Goal: Information Seeking & Learning: Find specific page/section

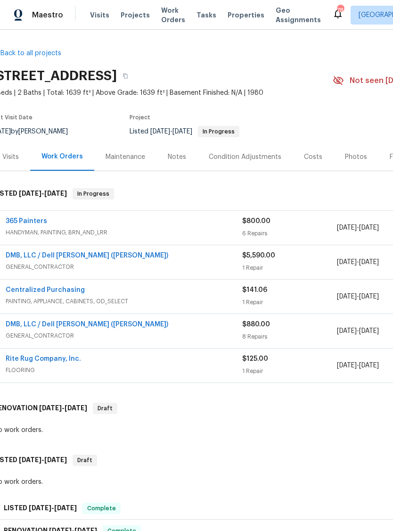
scroll to position [0, 10]
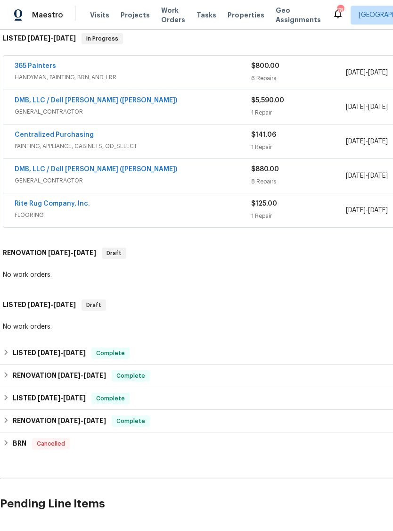
scroll to position [155, 0]
click at [37, 358] on h6 "LISTED [DATE] - [DATE]" at bounding box center [49, 353] width 73 height 11
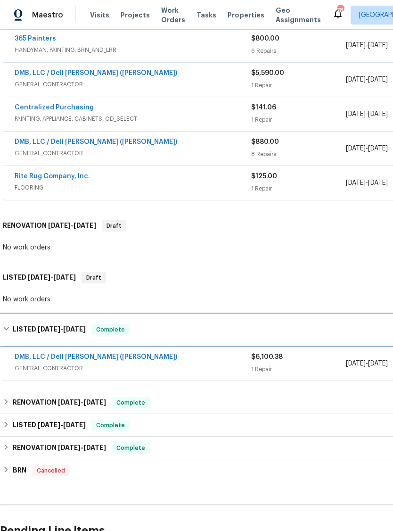
scroll to position [183, 0]
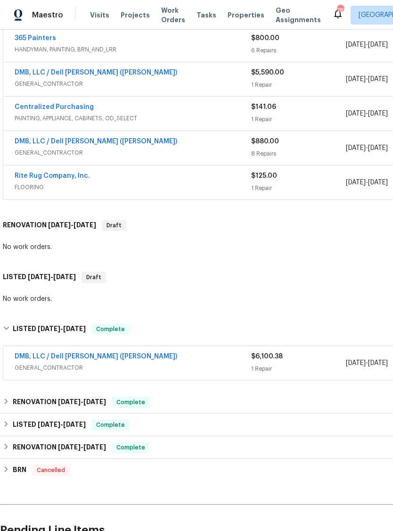
click at [49, 355] on link "DMB, LLC / Dell [PERSON_NAME] ([PERSON_NAME])" at bounding box center [96, 356] width 163 height 7
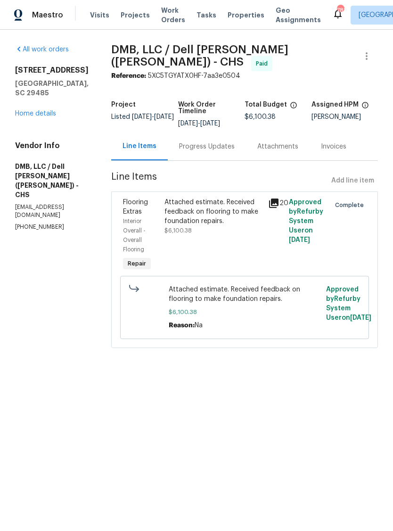
click at [15, 114] on link "Home details" at bounding box center [35, 113] width 41 height 7
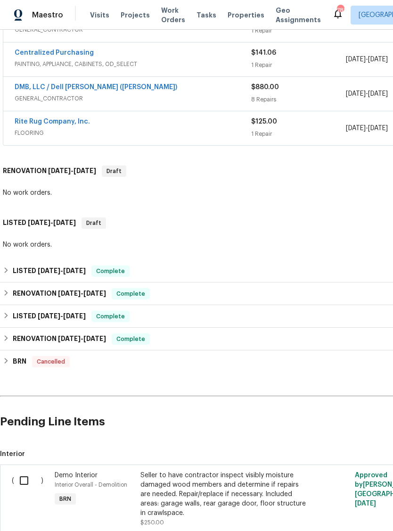
scroll to position [237, 0]
click at [30, 319] on h6 "LISTED [DATE] - [DATE]" at bounding box center [49, 316] width 73 height 11
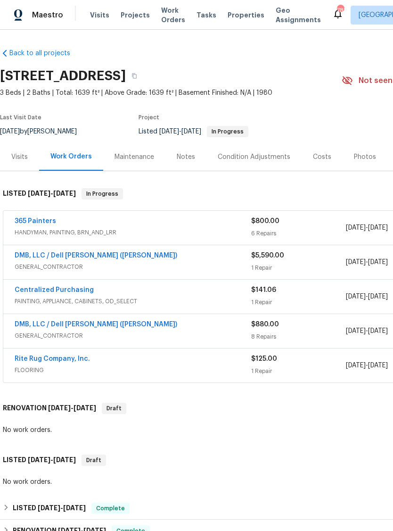
scroll to position [0, 0]
